Goal: Transaction & Acquisition: Obtain resource

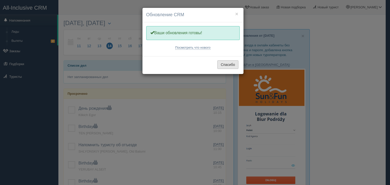
click at [224, 64] on button "Спасибо" at bounding box center [227, 64] width 21 height 9
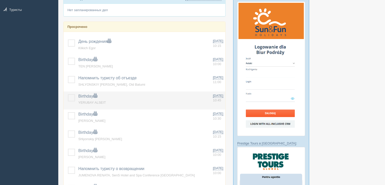
scroll to position [76, 0]
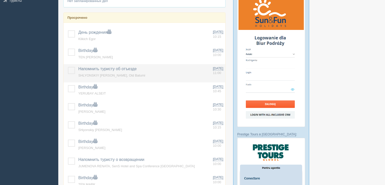
click at [68, 67] on label at bounding box center [68, 67] width 0 height 0
click at [0, 0] on input "checkbox" at bounding box center [0, 0] width 0 height 0
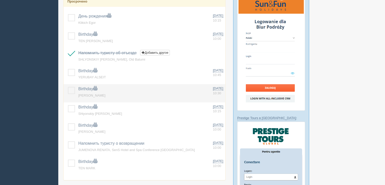
scroll to position [101, 0]
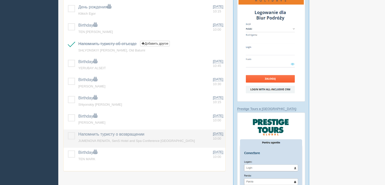
click at [68, 132] on label at bounding box center [68, 132] width 0 height 0
click at [0, 0] on input "checkbox" at bounding box center [0, 0] width 0 height 0
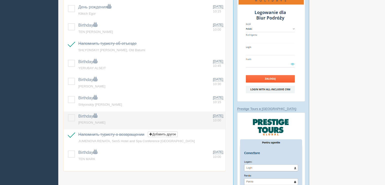
scroll to position [127, 0]
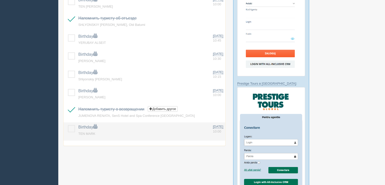
click at [68, 125] on label at bounding box center [68, 125] width 0 height 0
click at [0, 0] on input "checkbox" at bounding box center [0, 0] width 0 height 0
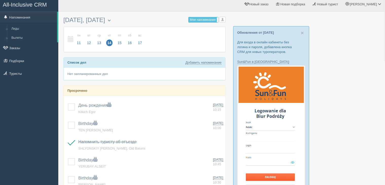
scroll to position [0, 0]
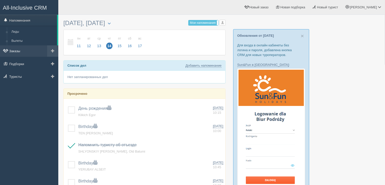
click at [14, 52] on link "Заказы" at bounding box center [29, 50] width 58 height 11
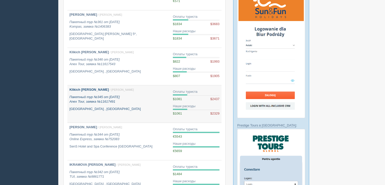
scroll to position [76, 0]
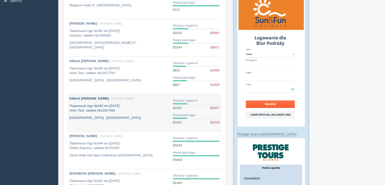
click at [135, 104] on p "Пакетный тур №345 от 23.07.2025 Anex Tour, заявка №11617491" at bounding box center [119, 108] width 99 height 9
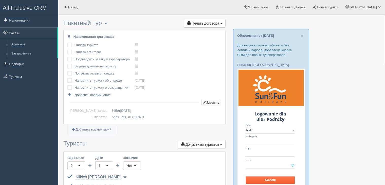
drag, startPoint x: 128, startPoint y: 63, endPoint x: 325, endPoint y: 64, distance: 197.4
click at [212, 21] on button "Печать договора Печать" at bounding box center [205, 23] width 42 height 9
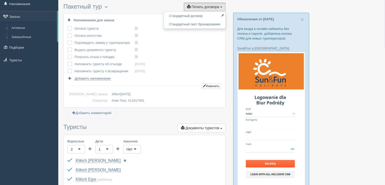
scroll to position [25, 0]
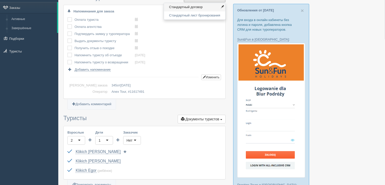
click at [196, 9] on link "Стандартный договор" at bounding box center [194, 7] width 61 height 8
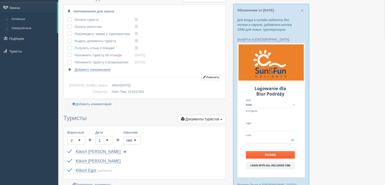
scroll to position [0, 0]
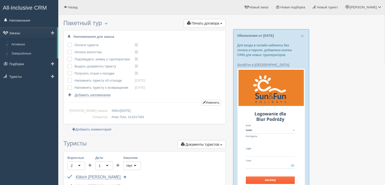
click at [12, 35] on link "Заказы" at bounding box center [28, 32] width 57 height 11
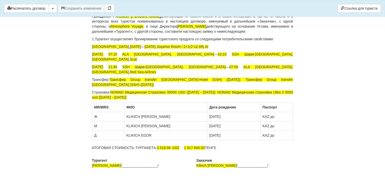
scroll to position [1175, 0]
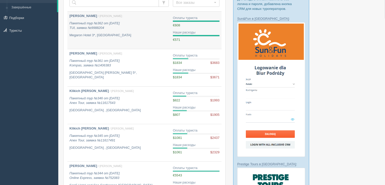
scroll to position [76, 0]
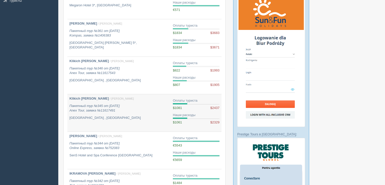
click at [204, 111] on div "Оплаты туриста $1081 $2437 Наши расходы $1061 $2329" at bounding box center [196, 111] width 47 height 26
click at [92, 98] on b "Klikich Nikolay" at bounding box center [89, 99] width 39 height 4
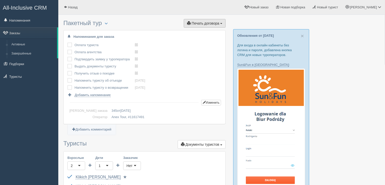
click at [214, 24] on span "Печать договора" at bounding box center [206, 23] width 28 height 4
click at [196, 35] on link "Стандартный договор" at bounding box center [194, 32] width 61 height 8
click at [19, 34] on link "Заказы" at bounding box center [28, 32] width 57 height 11
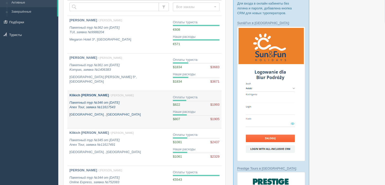
scroll to position [51, 0]
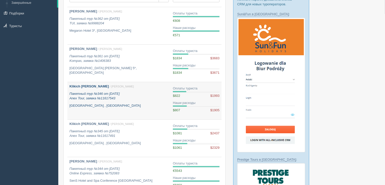
click at [82, 86] on b "Klikich [PERSON_NAME]" at bounding box center [89, 86] width 39 height 4
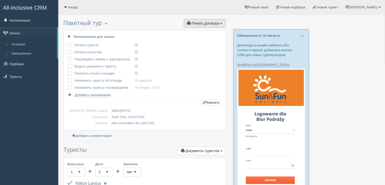
click at [215, 24] on span "Печать договора" at bounding box center [206, 23] width 28 height 4
click at [195, 33] on link "Стандартный договор" at bounding box center [194, 32] width 61 height 8
click at [22, 32] on link "Заказы" at bounding box center [28, 32] width 57 height 11
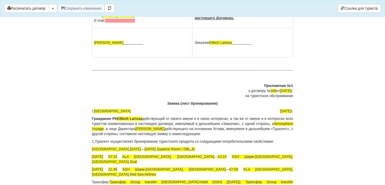
scroll to position [1175, 0]
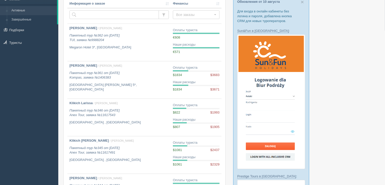
scroll to position [25, 0]
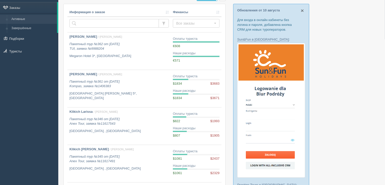
click at [302, 9] on span "×" at bounding box center [302, 11] width 3 height 6
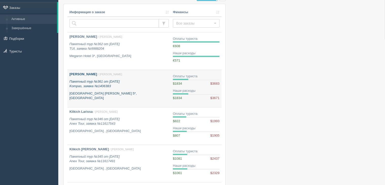
scroll to position [0, 0]
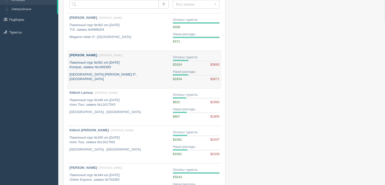
scroll to position [76, 0]
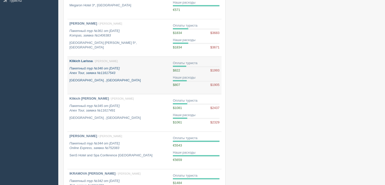
click at [121, 74] on p "Пакетный тур №346 от [DATE] Anex Tour, заявка №11617543" at bounding box center [119, 70] width 99 height 9
